Goal: Information Seeking & Learning: Find contact information

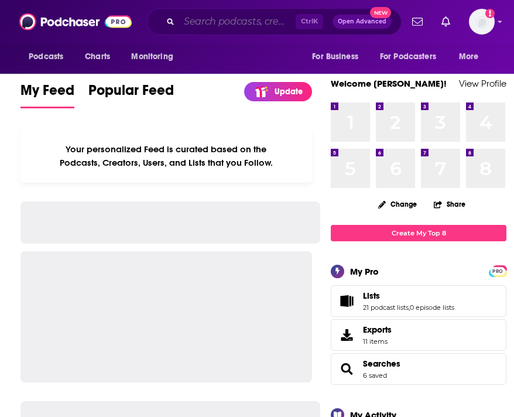
click at [198, 23] on input "Search podcasts, credits, & more..." at bounding box center [237, 21] width 116 height 19
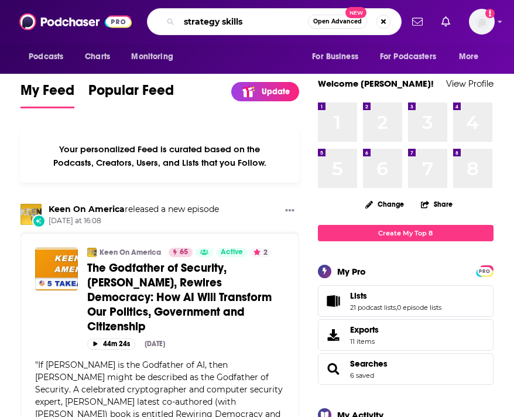
type input "strategy skills"
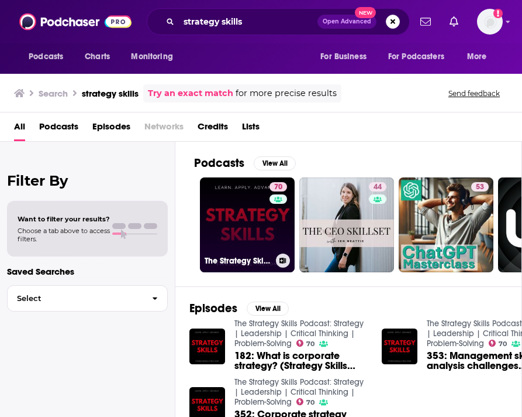
click at [234, 236] on link "70 The Strategy Skills Podcast: Strategy | Leadership | Critical Thinking | Pro…" at bounding box center [247, 224] width 95 height 95
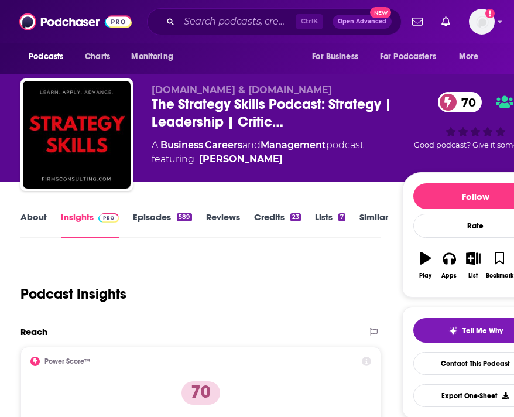
click at [29, 220] on link "About" at bounding box center [33, 224] width 26 height 27
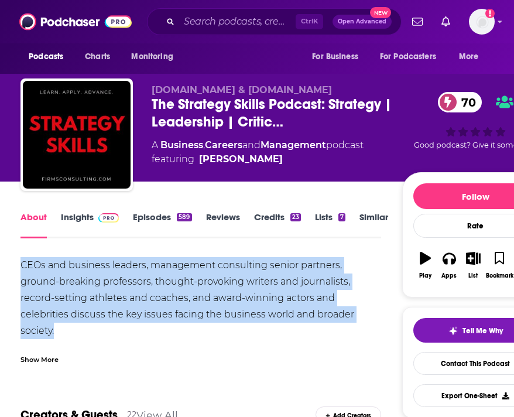
drag, startPoint x: 45, startPoint y: 263, endPoint x: 285, endPoint y: 316, distance: 246.4
click at [285, 316] on div "CEOs and business leaders, management consulting senior partners, ground-breaki…" at bounding box center [200, 330] width 360 height 147
copy div "CEOs and business leaders, management consulting senior partners, ground-breaki…"
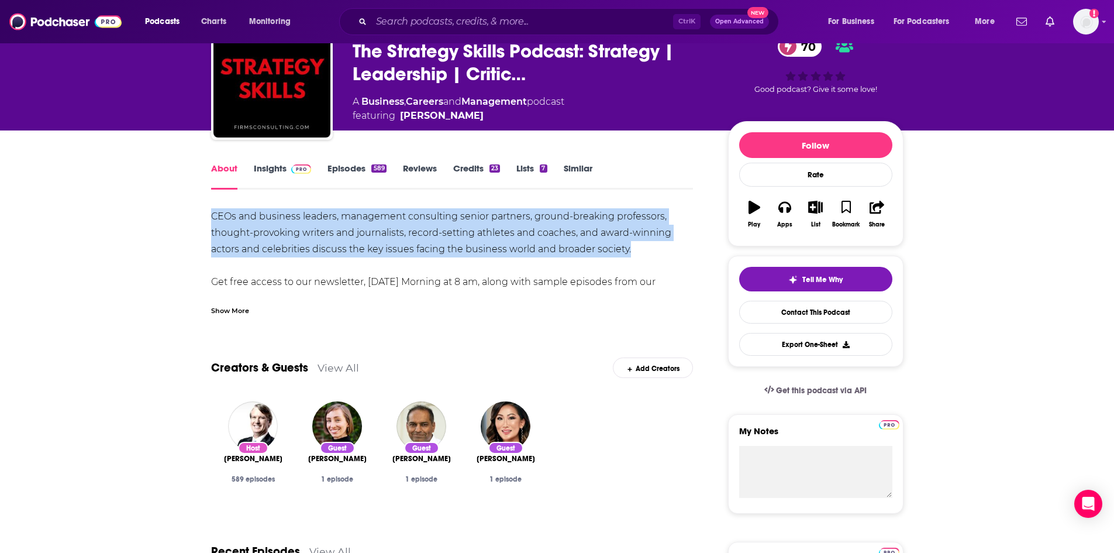
scroll to position [59, 0]
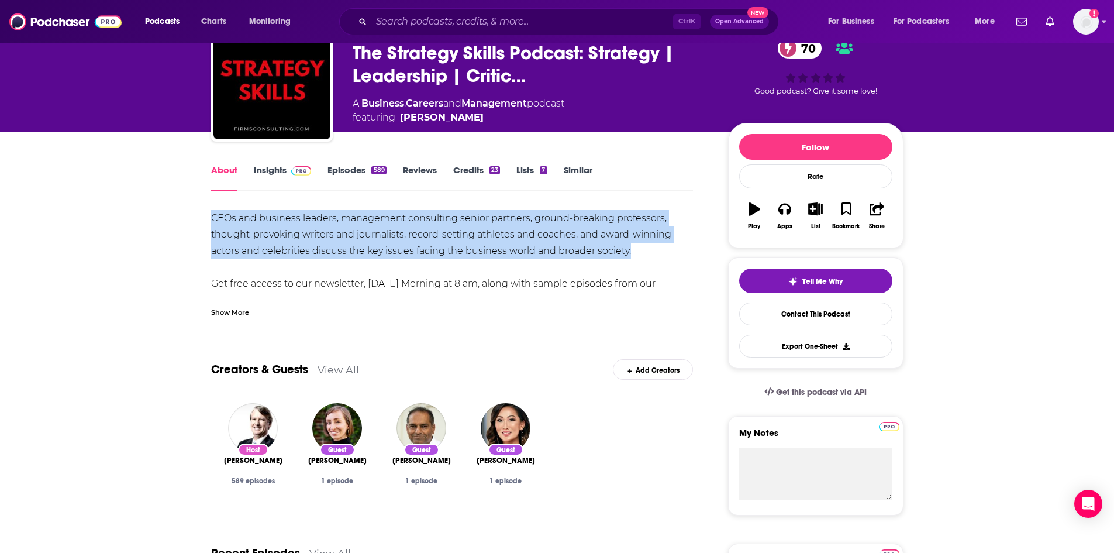
click at [220, 171] on link "About" at bounding box center [224, 177] width 26 height 27
click at [268, 172] on link "Insights" at bounding box center [283, 177] width 58 height 27
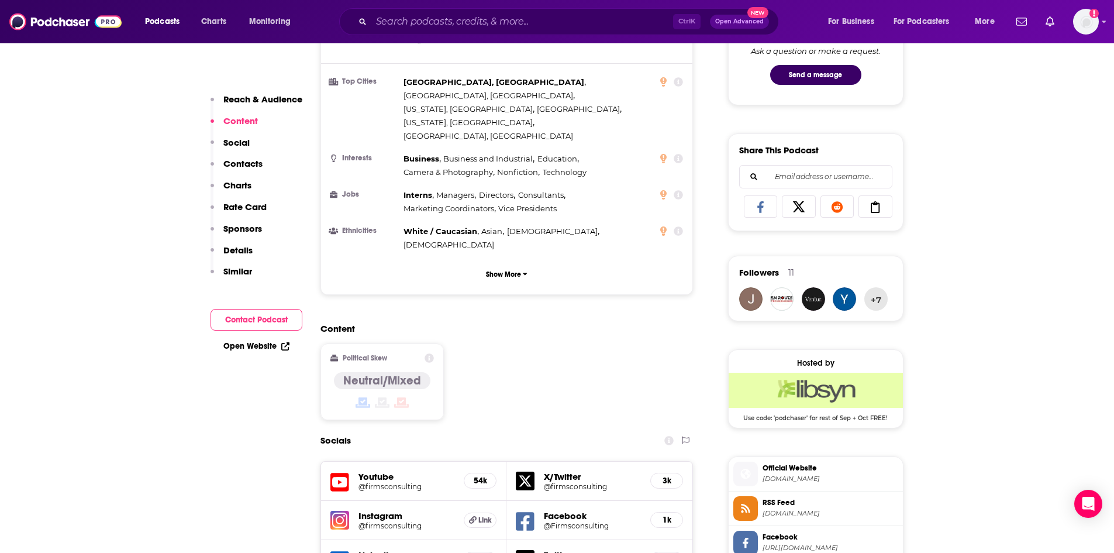
scroll to position [936, 0]
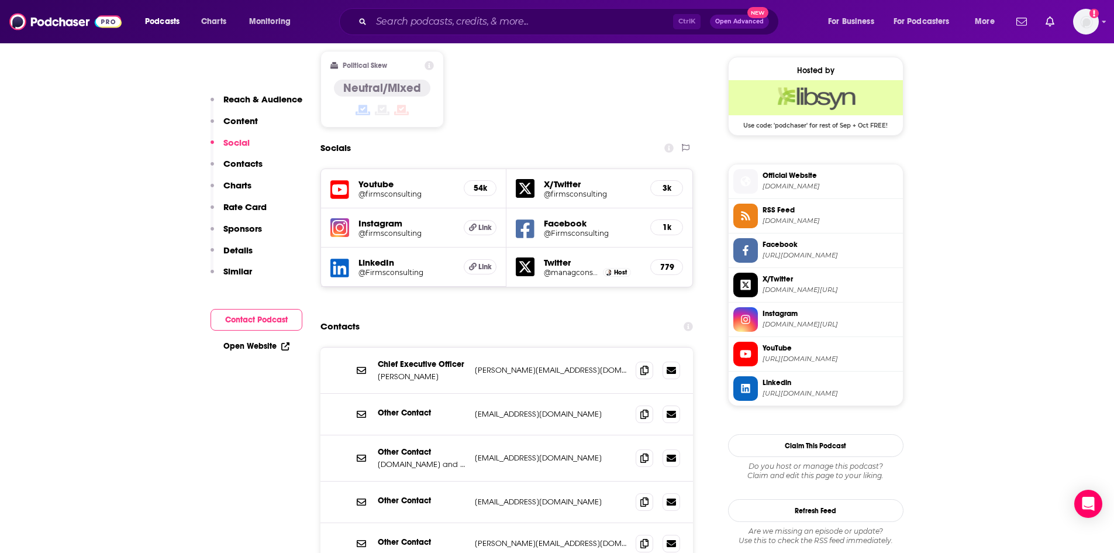
drag, startPoint x: 441, startPoint y: 320, endPoint x: 376, endPoint y: 316, distance: 64.5
click at [376, 347] on div "Chief Executive Officer Kristina Safarova kris@firmsconsulting.com kris@firmsco…" at bounding box center [507, 370] width 373 height 46
copy p "[PERSON_NAME]"
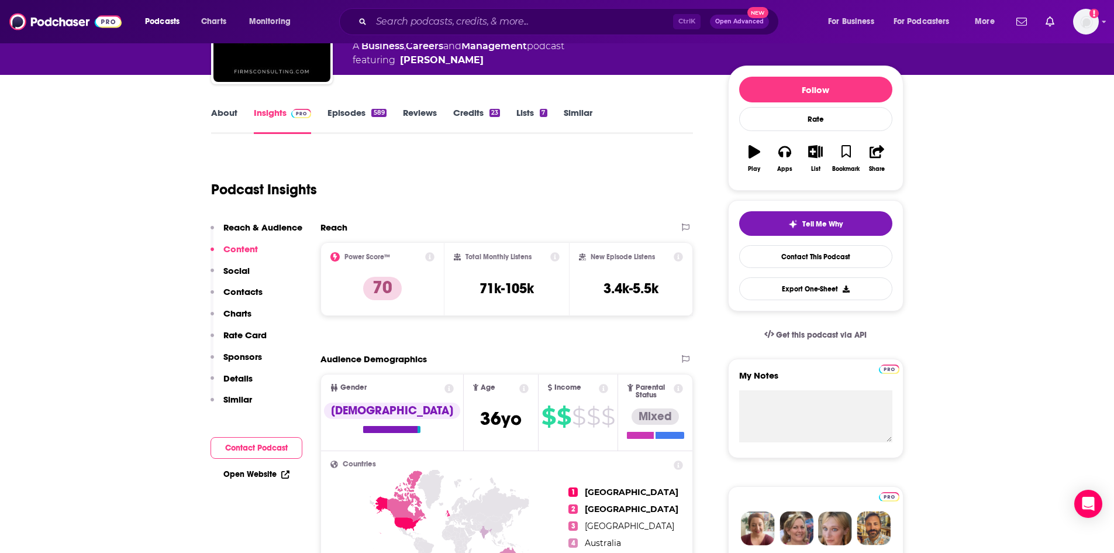
scroll to position [0, 0]
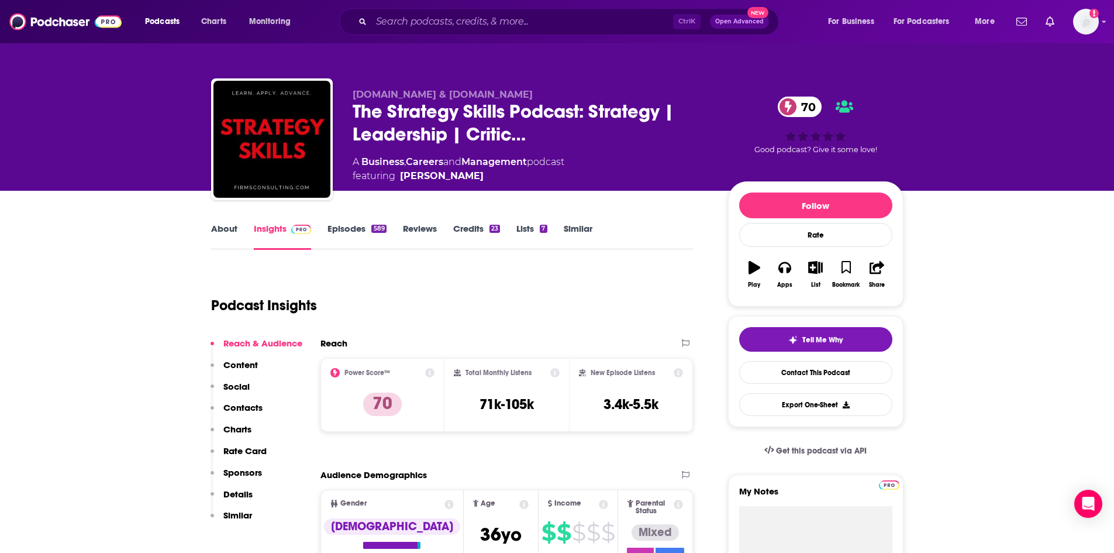
click at [364, 234] on link "Episodes 589" at bounding box center [357, 236] width 59 height 27
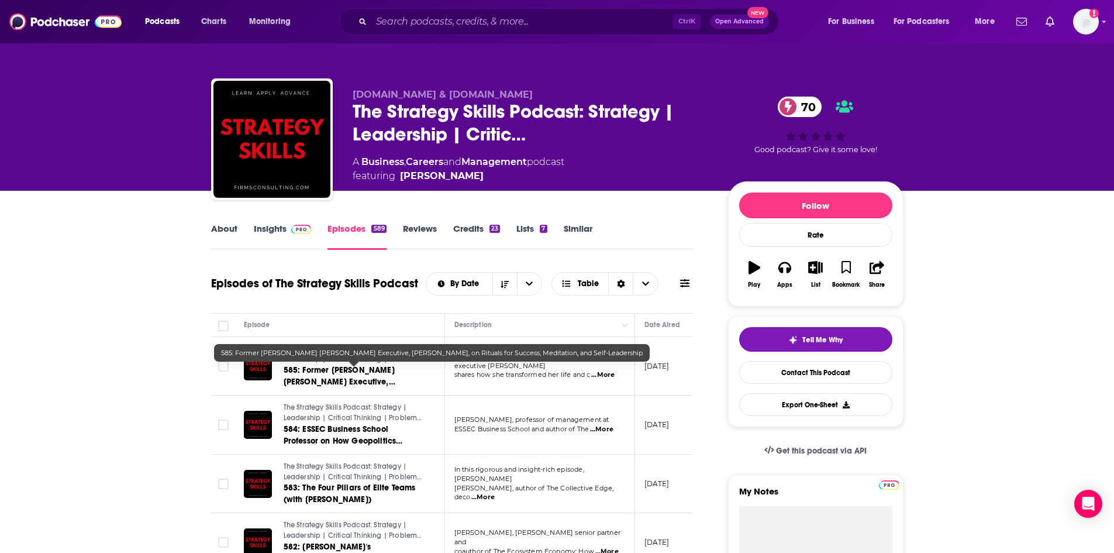
click at [334, 383] on span "585: Former Goldman Sachs Executive, Erin Coupe, on Rituals for Success, Medita…" at bounding box center [343, 393] width 119 height 57
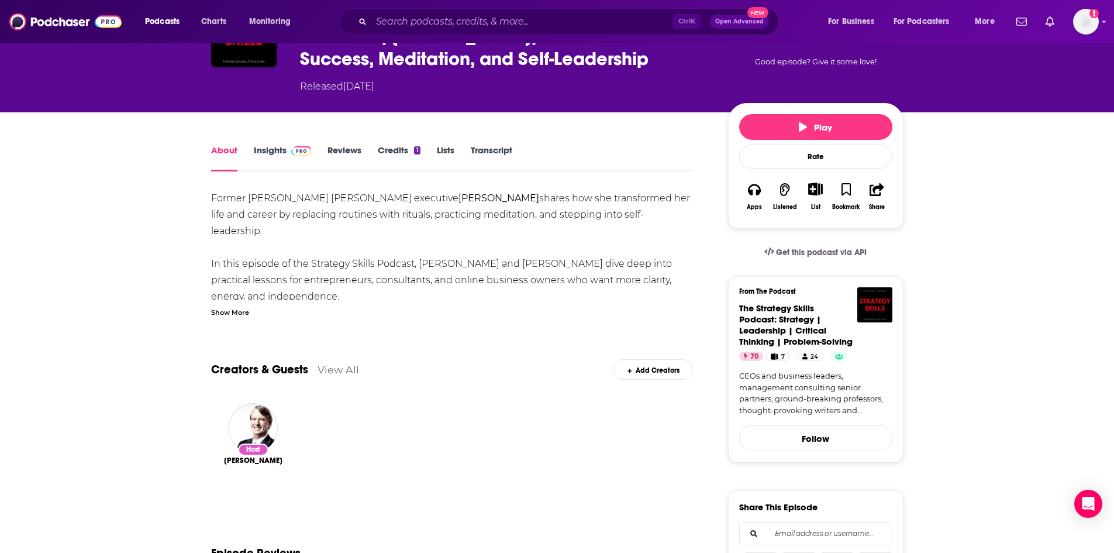
scroll to position [59, 0]
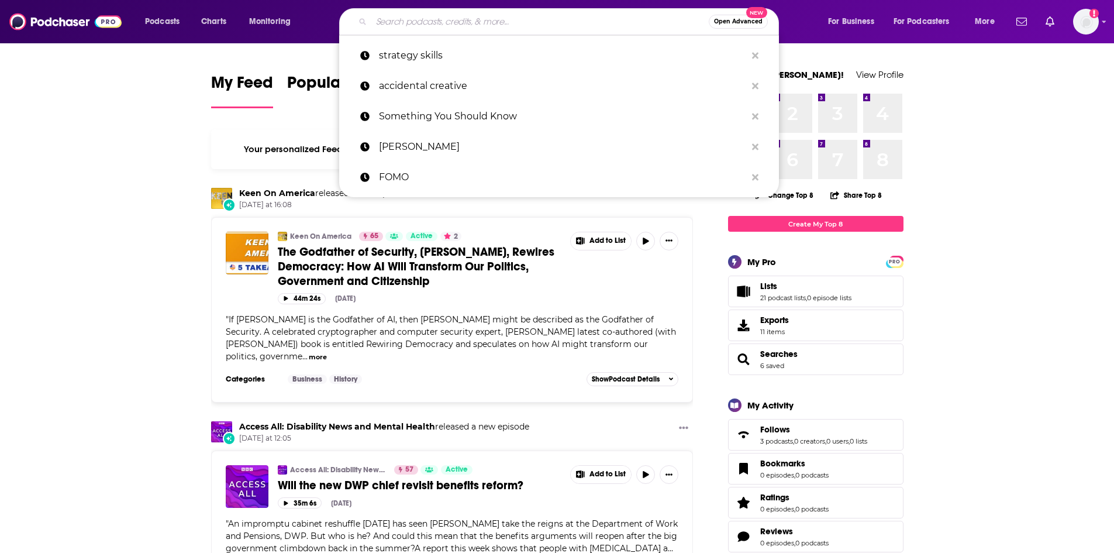
click at [374, 29] on input "Search podcasts, credits, & more..." at bounding box center [540, 21] width 338 height 19
click at [514, 60] on p "strategy skills" at bounding box center [562, 55] width 367 height 30
type input "strategy skills"
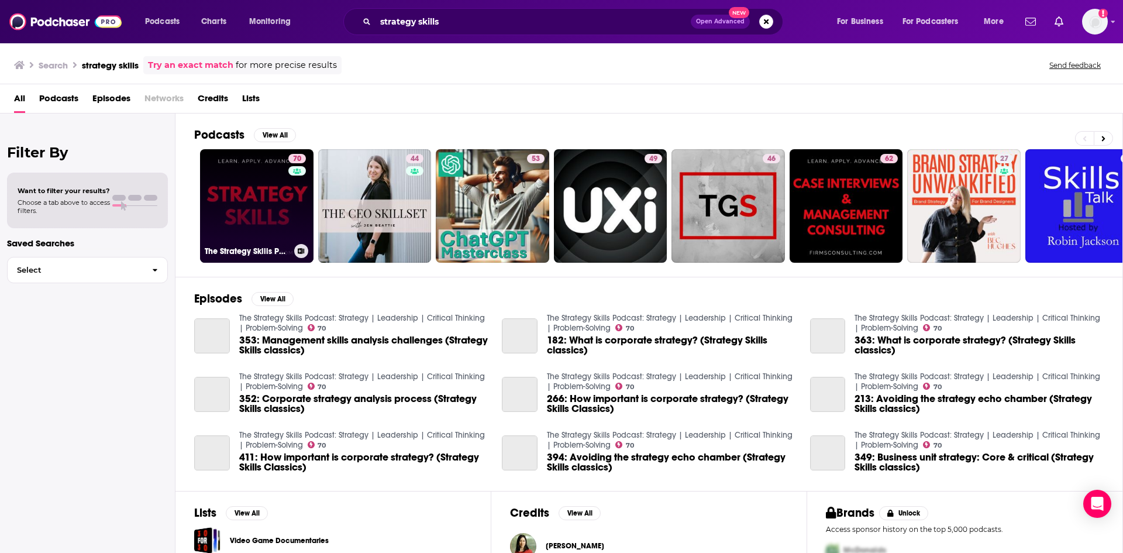
click at [239, 195] on link "70 The Strategy Skills Podcast: Strategy | Leadership | Critical Thinking | Pro…" at bounding box center [256, 205] width 113 height 113
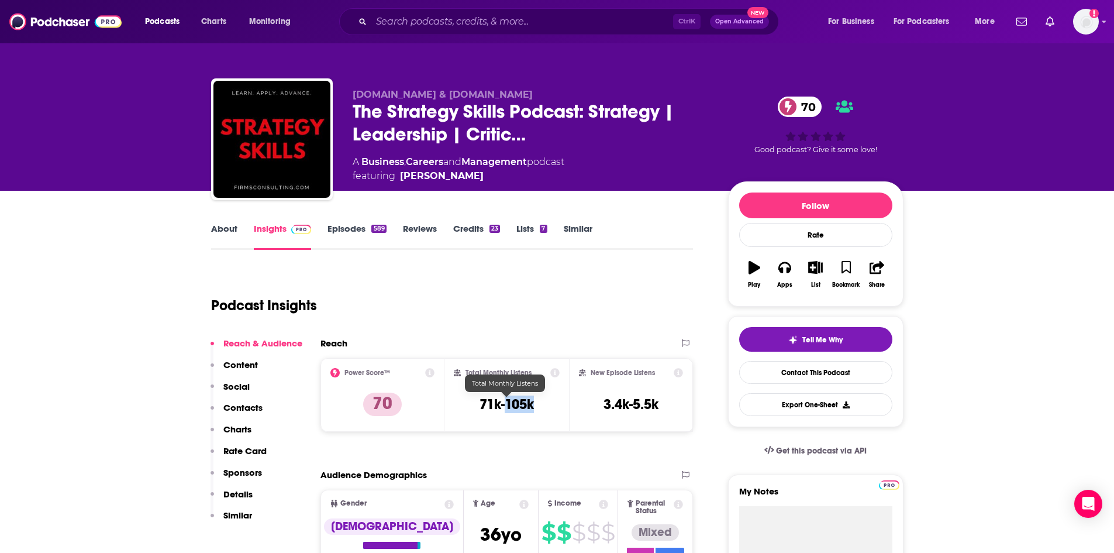
drag, startPoint x: 535, startPoint y: 403, endPoint x: 505, endPoint y: 406, distance: 30.0
click at [505, 406] on div "Total Monthly Listens 71k-105k" at bounding box center [507, 395] width 106 height 54
copy h3 "105k"
